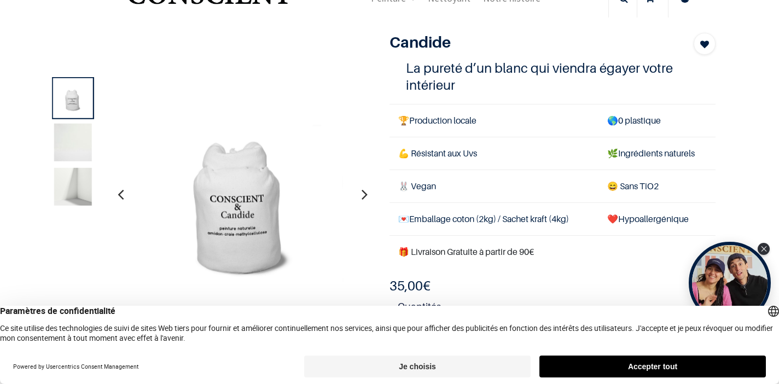
scroll to position [46, 0]
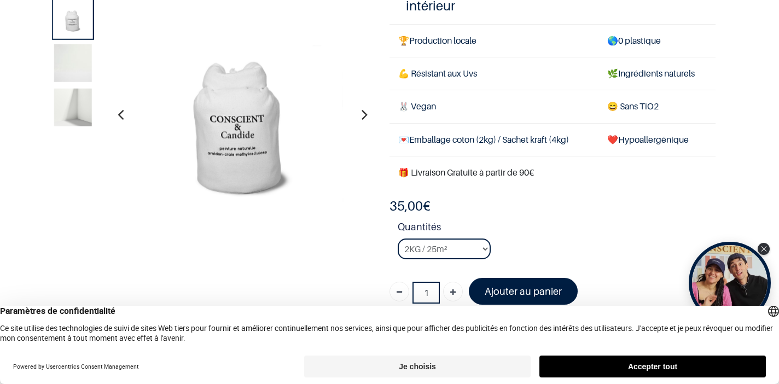
scroll to position [73, 0]
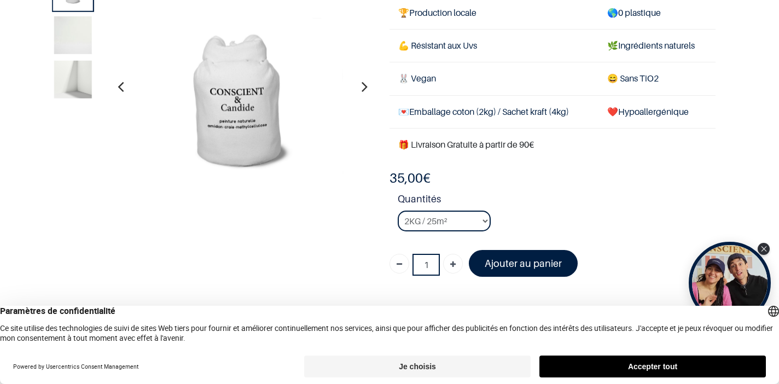
scroll to position [107, 0]
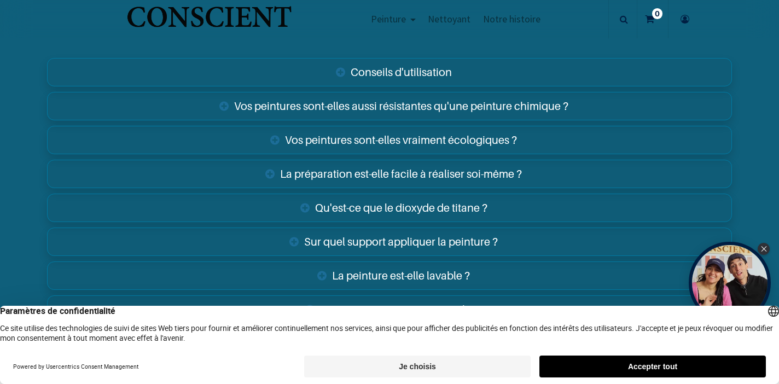
scroll to position [1750, 0]
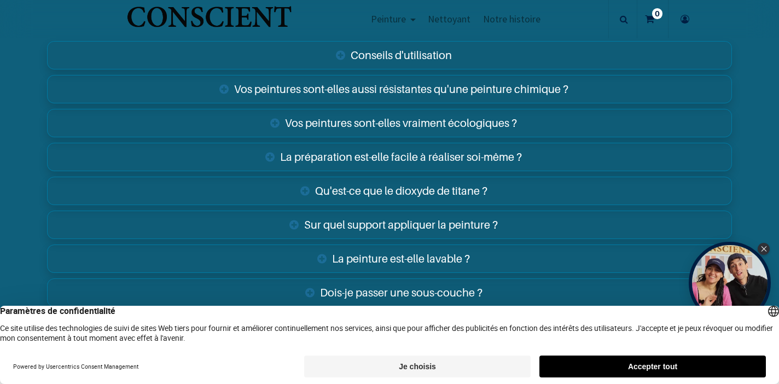
click at [474, 79] on link "Vos peintures sont-elles aussi résistantes qu'une peinture chimique ?" at bounding box center [389, 89] width 685 height 28
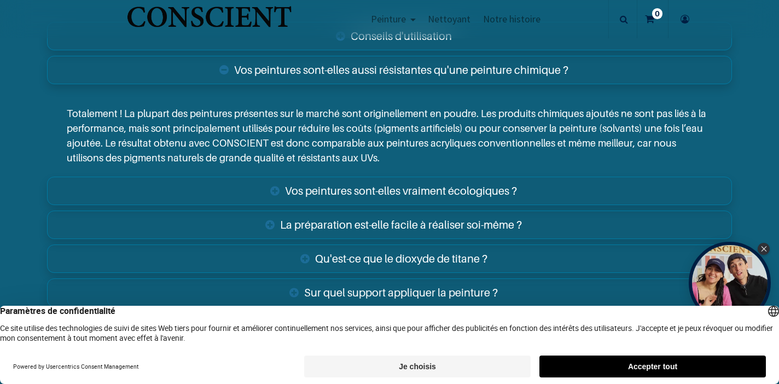
scroll to position [1779, 0]
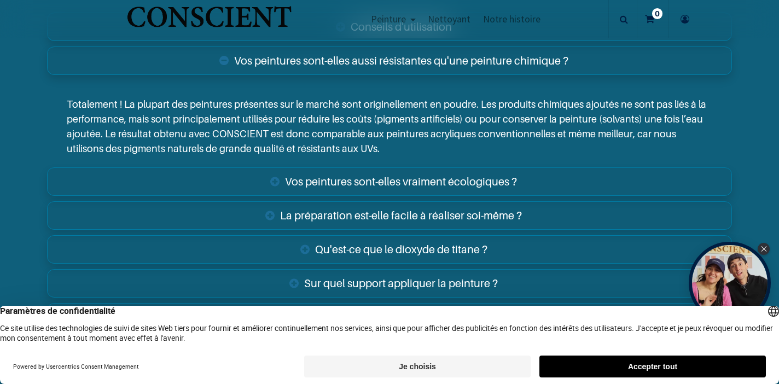
click at [439, 203] on link "La préparation est-elle facile à réaliser soi-même ?" at bounding box center [389, 215] width 685 height 28
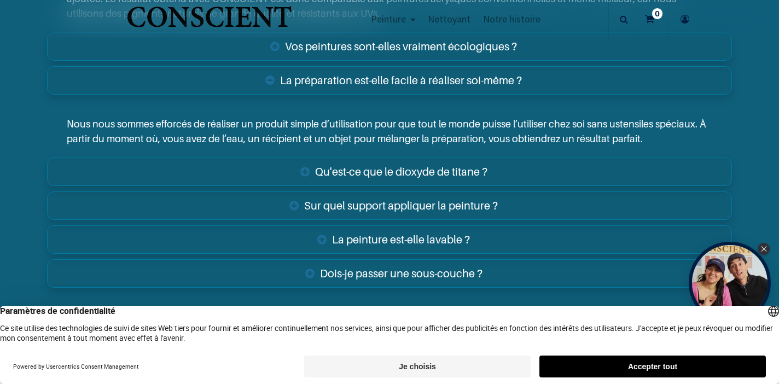
scroll to position [1939, 0]
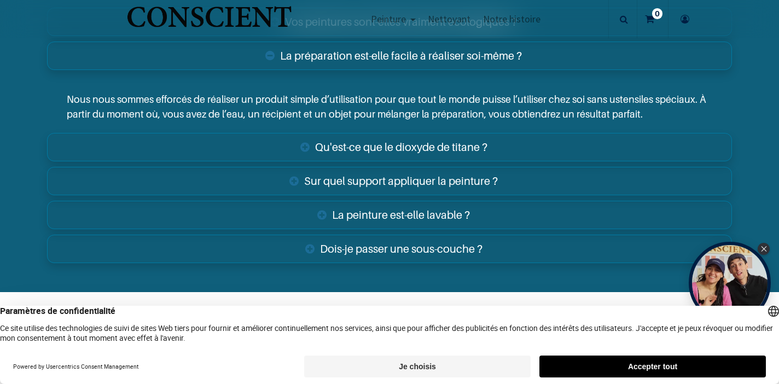
click at [439, 203] on link "La peinture est-elle lavable ?" at bounding box center [389, 215] width 685 height 28
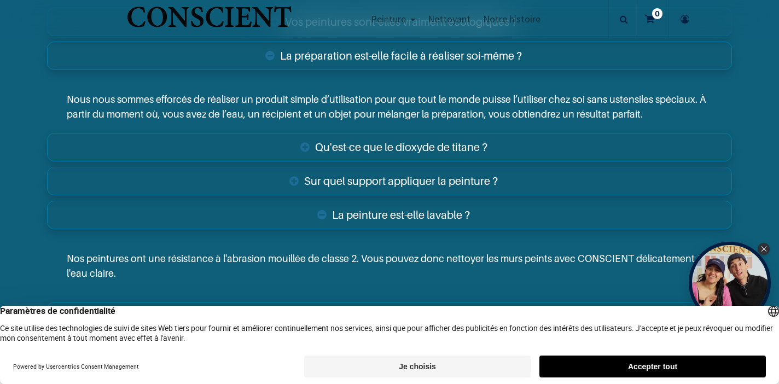
click at [441, 168] on link "Sur quel support appliquer la peinture ?" at bounding box center [389, 181] width 685 height 28
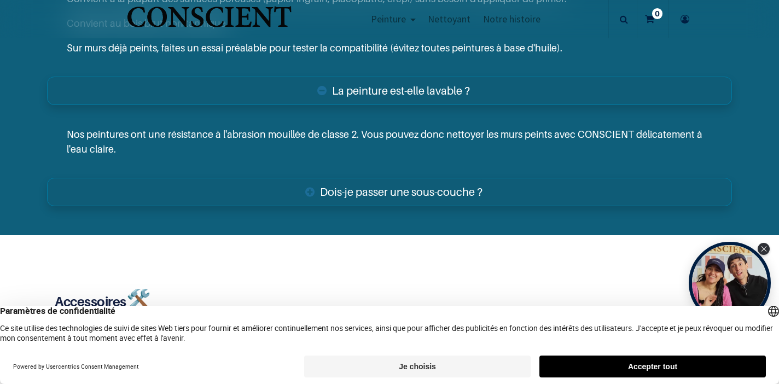
scroll to position [2208, 0]
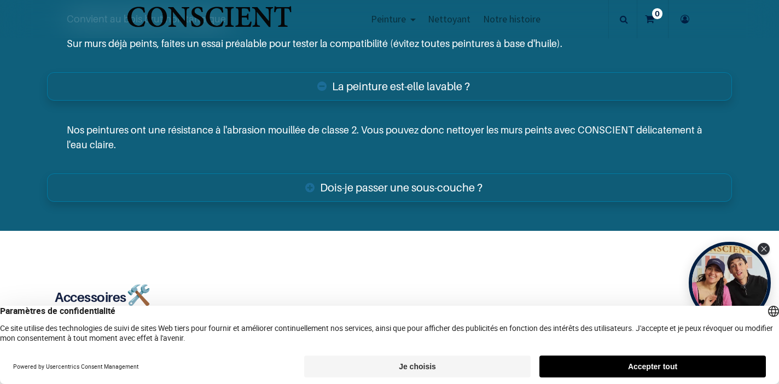
click at [441, 173] on link "Dois-je passer une sous-couche ?" at bounding box center [389, 187] width 685 height 28
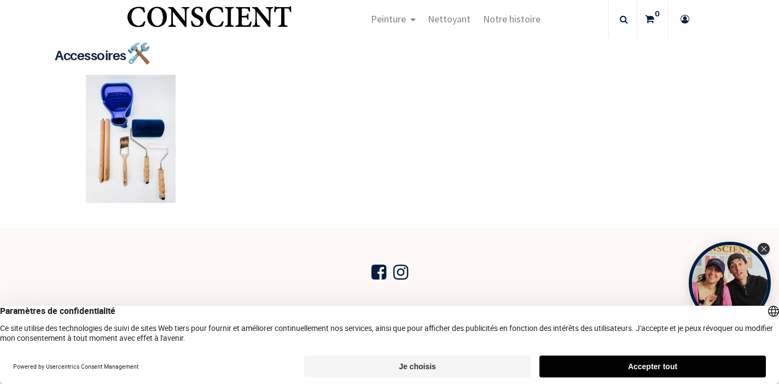
scroll to position [2515, 0]
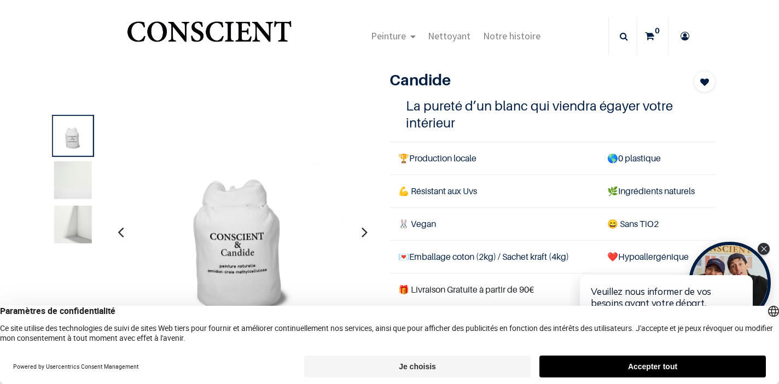
scroll to position [8, 0]
click at [342, 153] on img at bounding box center [242, 231] width 241 height 241
click at [69, 223] on img at bounding box center [73, 224] width 38 height 38
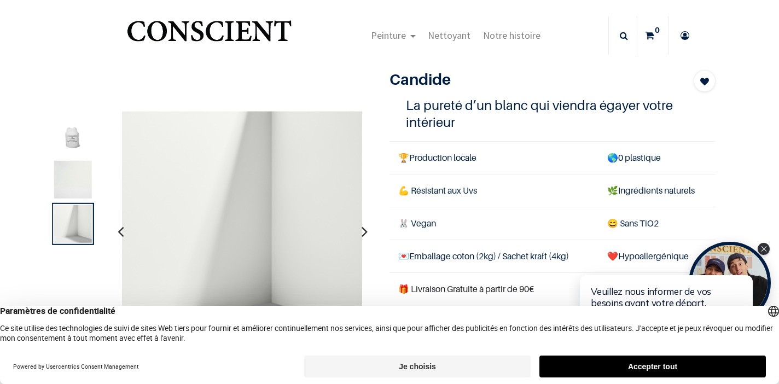
click at [364, 230] on icon "button" at bounding box center [364, 232] width 6 height 30
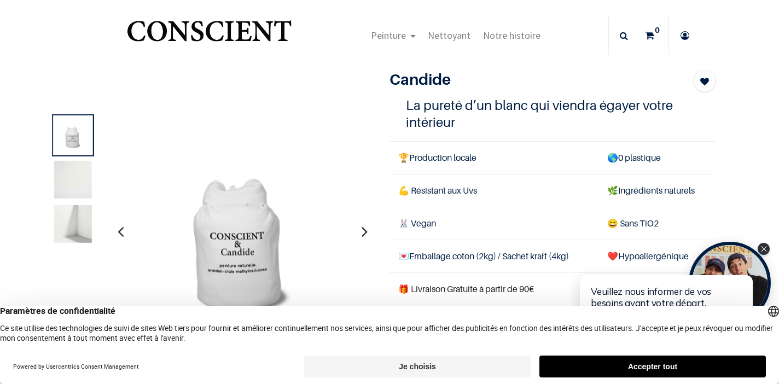
click at [364, 230] on icon "button" at bounding box center [364, 232] width 6 height 30
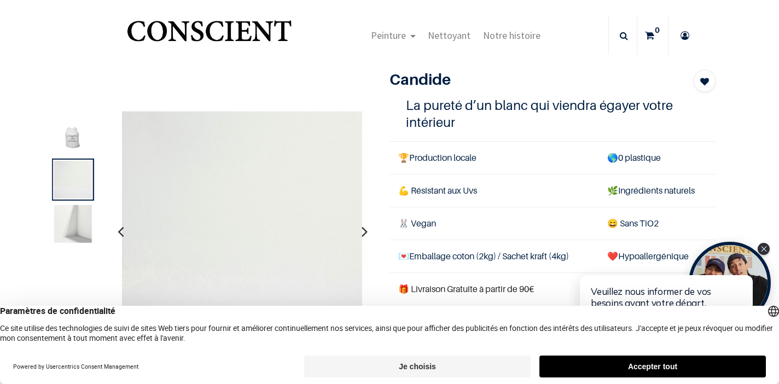
click at [364, 230] on icon "button" at bounding box center [364, 232] width 6 height 30
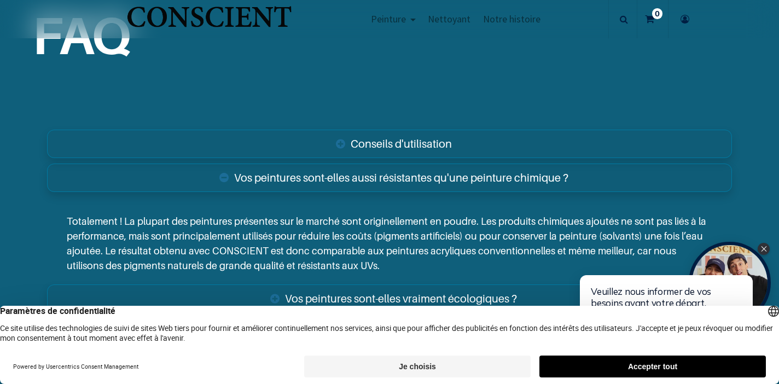
scroll to position [1666, 0]
